Goal: Communication & Community: Answer question/provide support

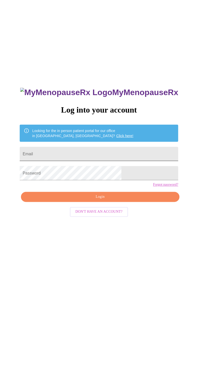
click at [87, 161] on input "Email" at bounding box center [99, 154] width 159 height 14
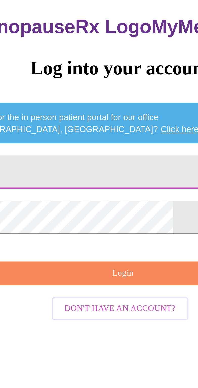
type input "[EMAIL_ADDRESS][DOMAIN_NAME]"
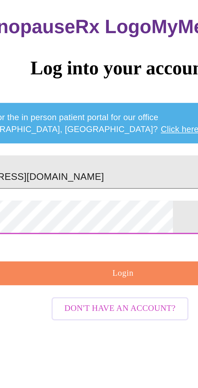
click at [103, 200] on span "Login" at bounding box center [100, 197] width 147 height 6
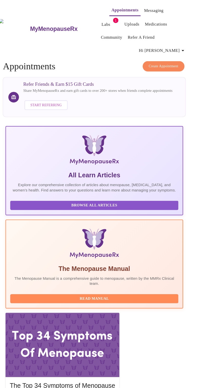
click at [147, 21] on link "Medications" at bounding box center [157, 22] width 21 height 7
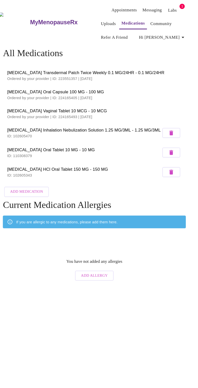
click at [145, 7] on link "Messaging" at bounding box center [154, 9] width 18 height 7
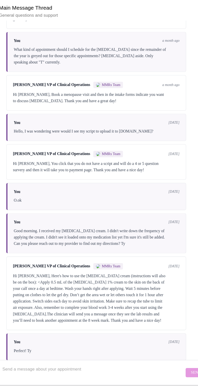
scroll to position [566, 0]
